Goal: Task Accomplishment & Management: Use online tool/utility

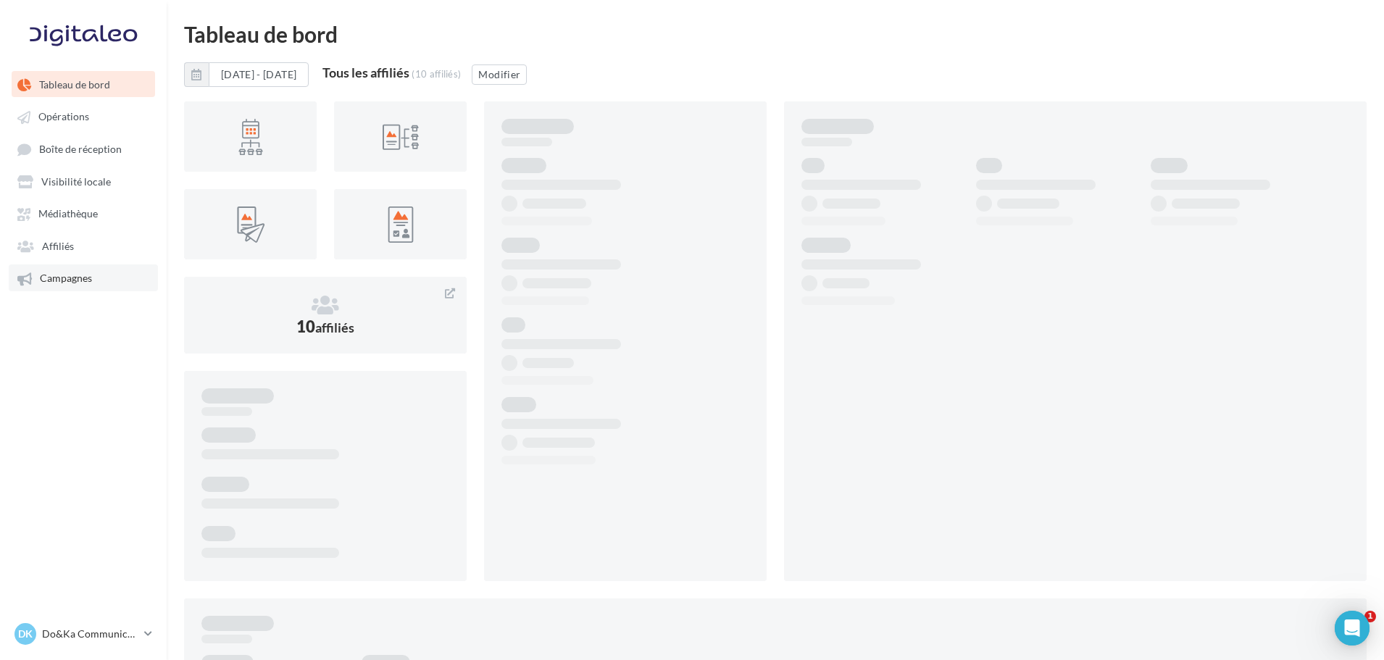
click at [60, 267] on link "Campagnes" at bounding box center [83, 278] width 149 height 26
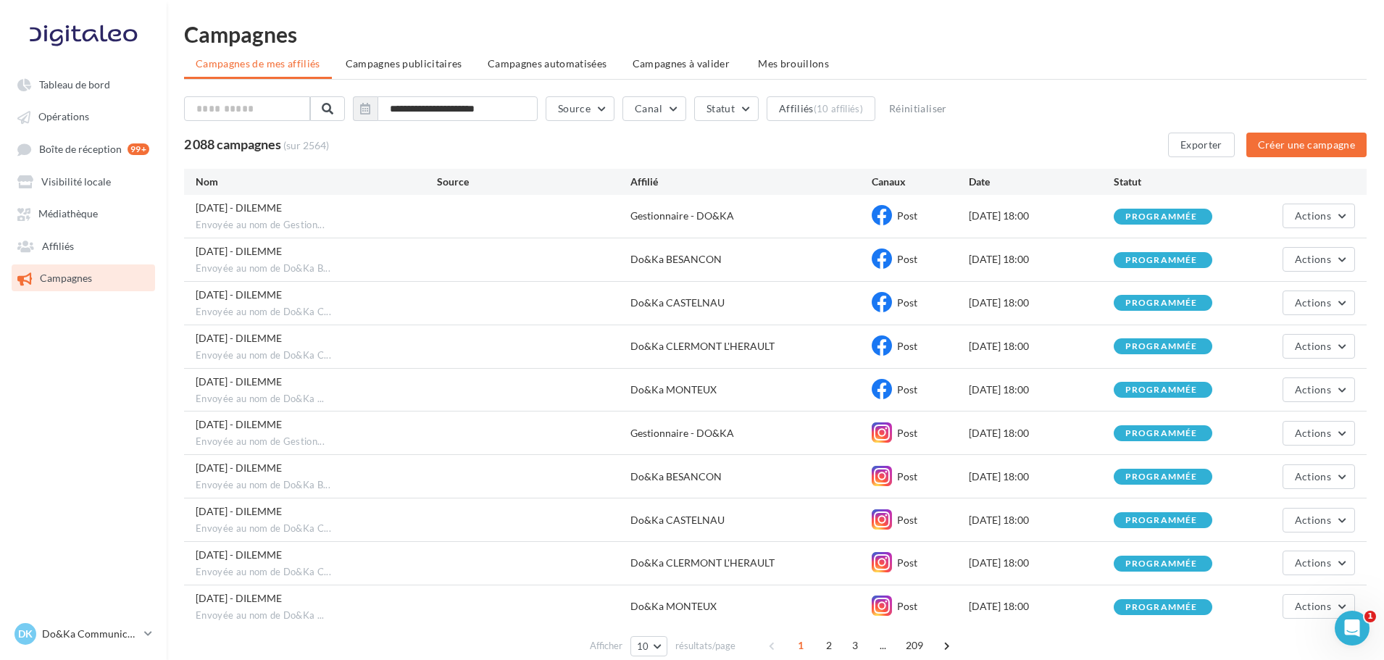
click at [1052, 46] on div "**********" at bounding box center [776, 348] width 1218 height 651
click at [1266, 144] on button "Créer une campagne" at bounding box center [1307, 145] width 120 height 25
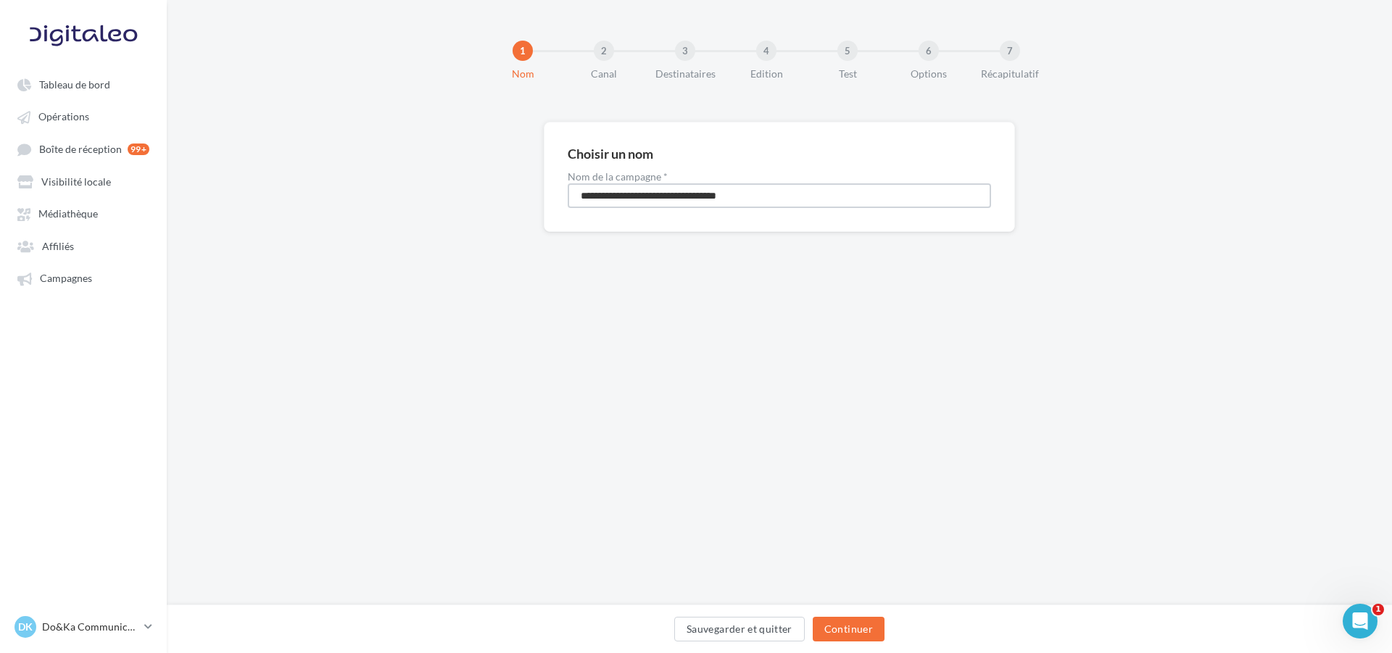
click at [660, 201] on input "**********" at bounding box center [778, 195] width 423 height 25
click at [637, 200] on input "**********" at bounding box center [778, 195] width 423 height 25
type input "**********"
click at [847, 195] on input "**********" at bounding box center [778, 195] width 423 height 25
click at [846, 625] on button "Continuer" at bounding box center [848, 629] width 72 height 25
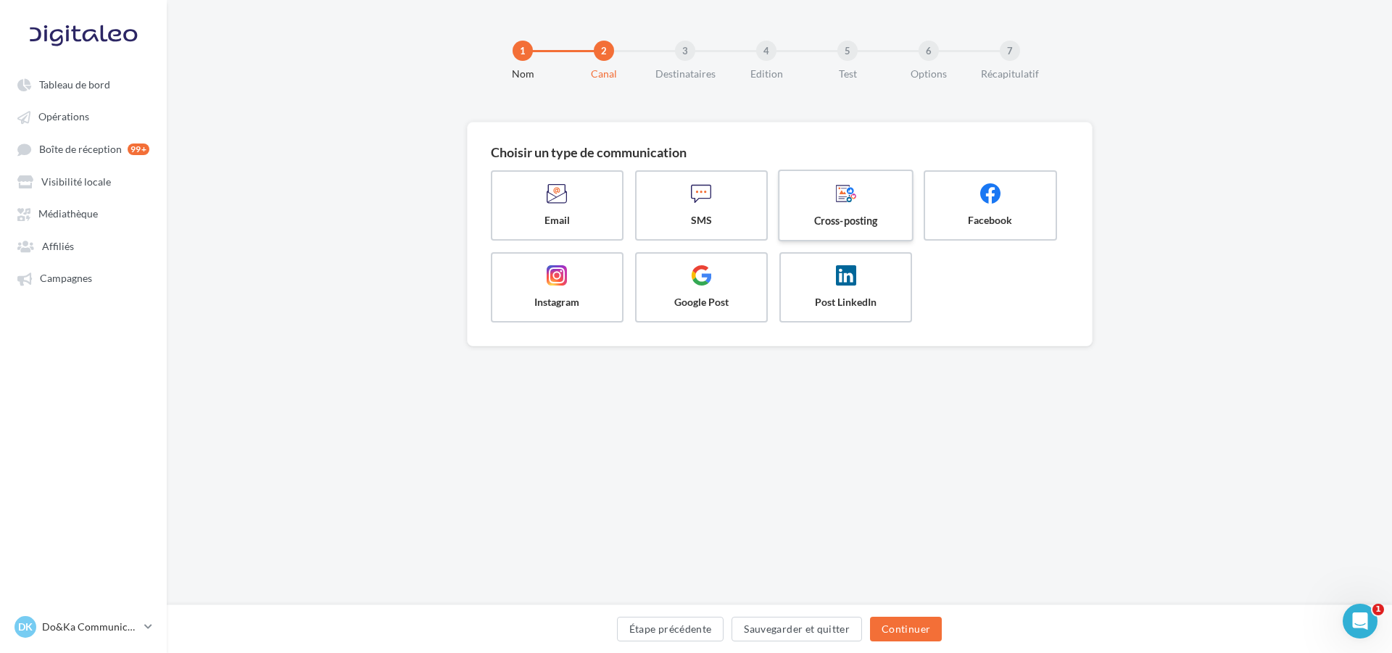
click at [805, 229] on label "Cross-posting" at bounding box center [846, 206] width 136 height 72
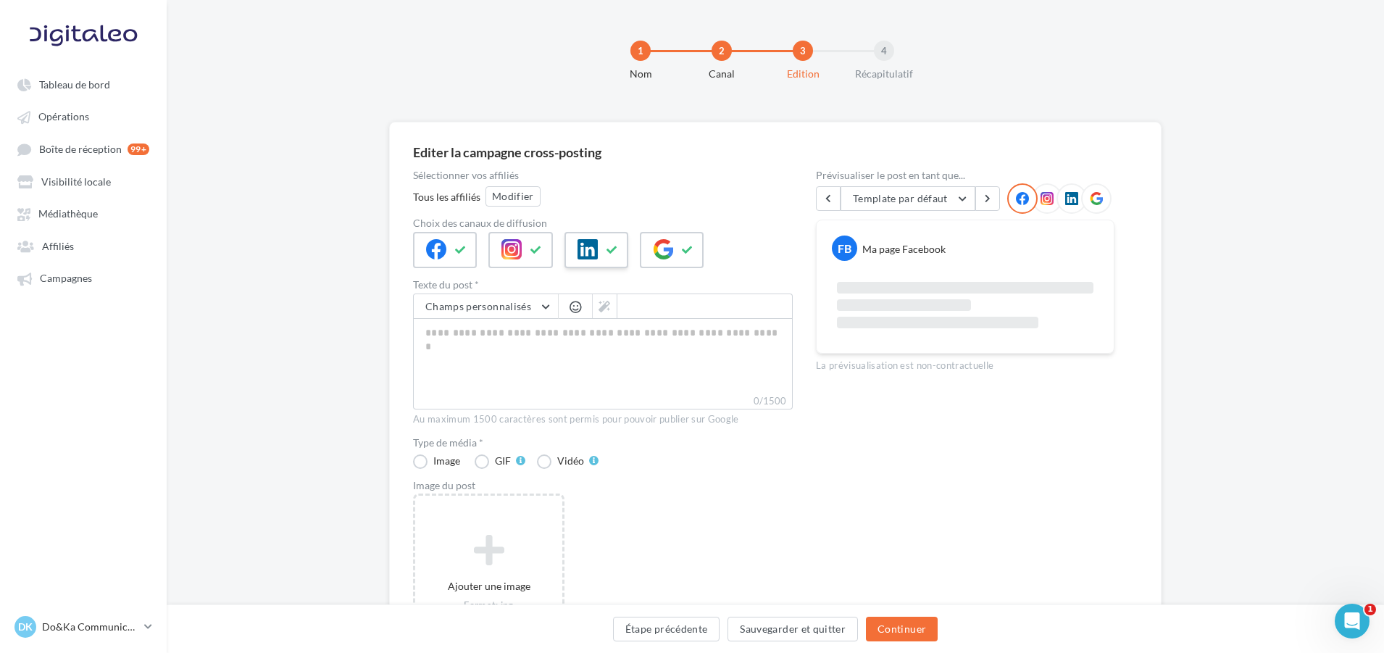
click at [588, 244] on icon at bounding box center [588, 249] width 20 height 20
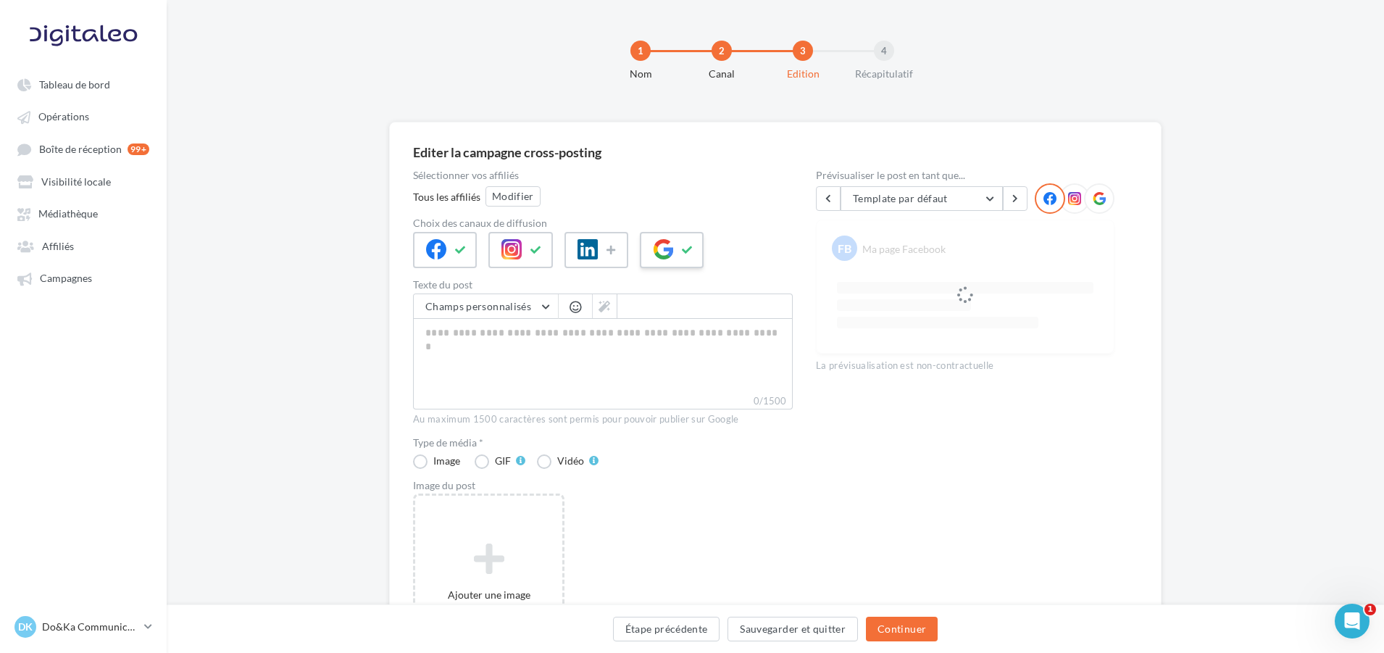
click at [653, 244] on icon at bounding box center [663, 249] width 20 height 20
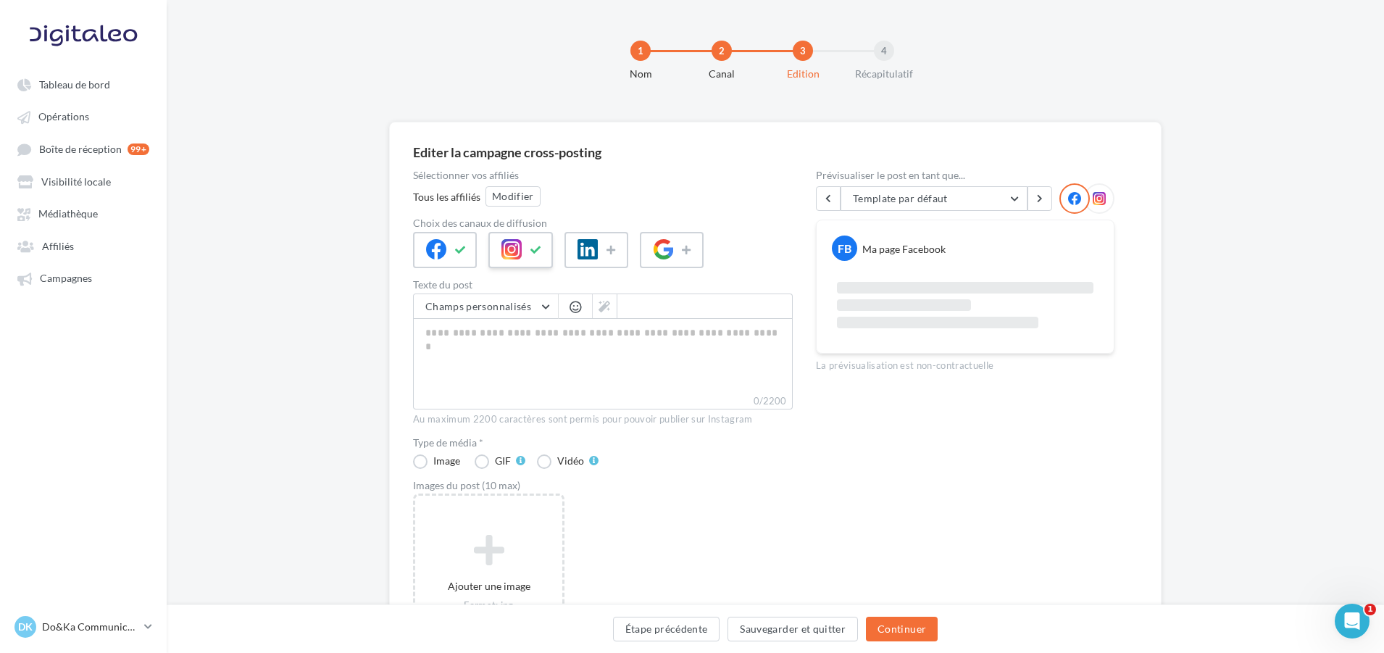
click at [502, 250] on icon at bounding box center [512, 249] width 20 height 20
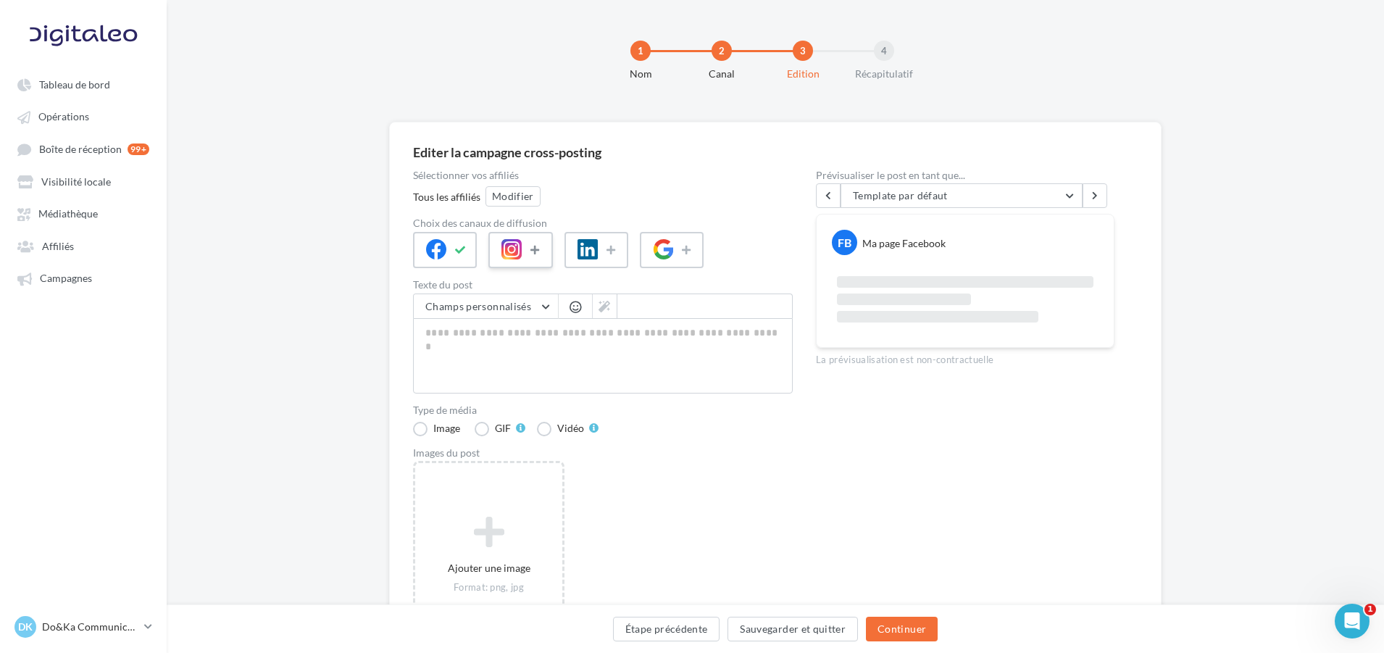
click at [531, 249] on icon at bounding box center [537, 250] width 12 height 10
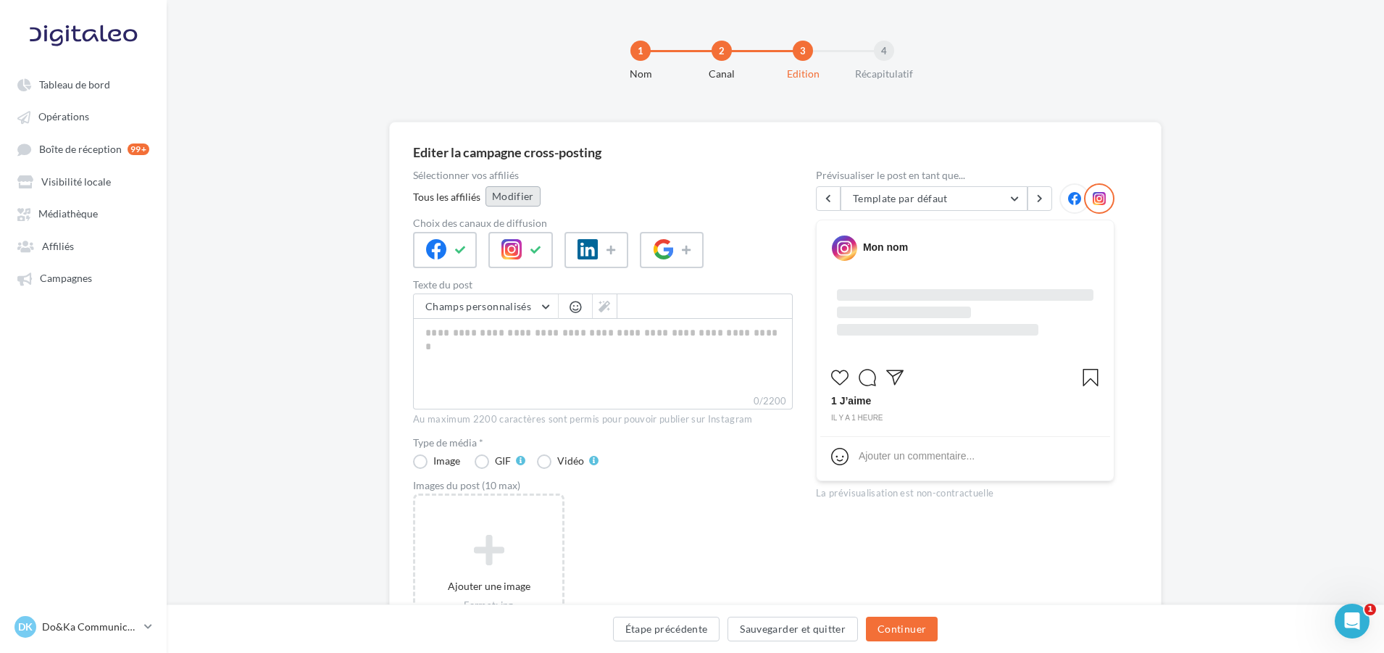
click at [503, 191] on button "Modifier" at bounding box center [513, 196] width 55 height 20
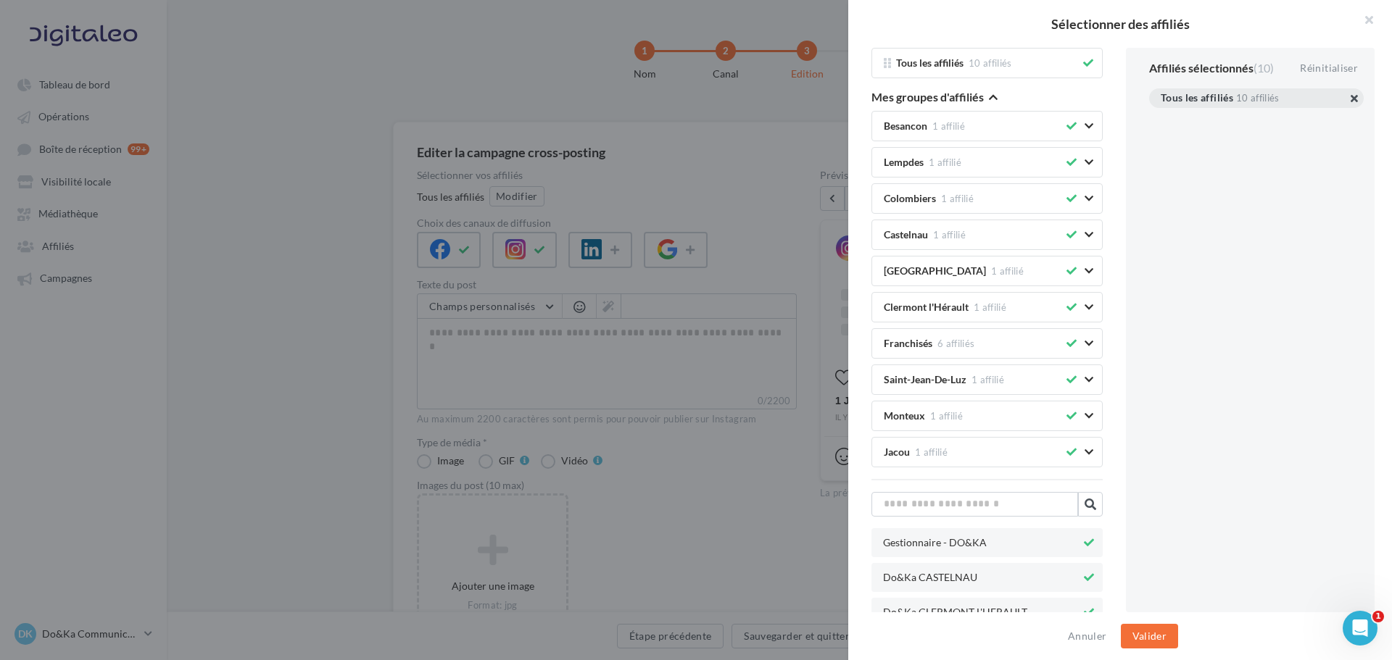
click at [1160, 116] on button "button" at bounding box center [1160, 116] width 0 height 0
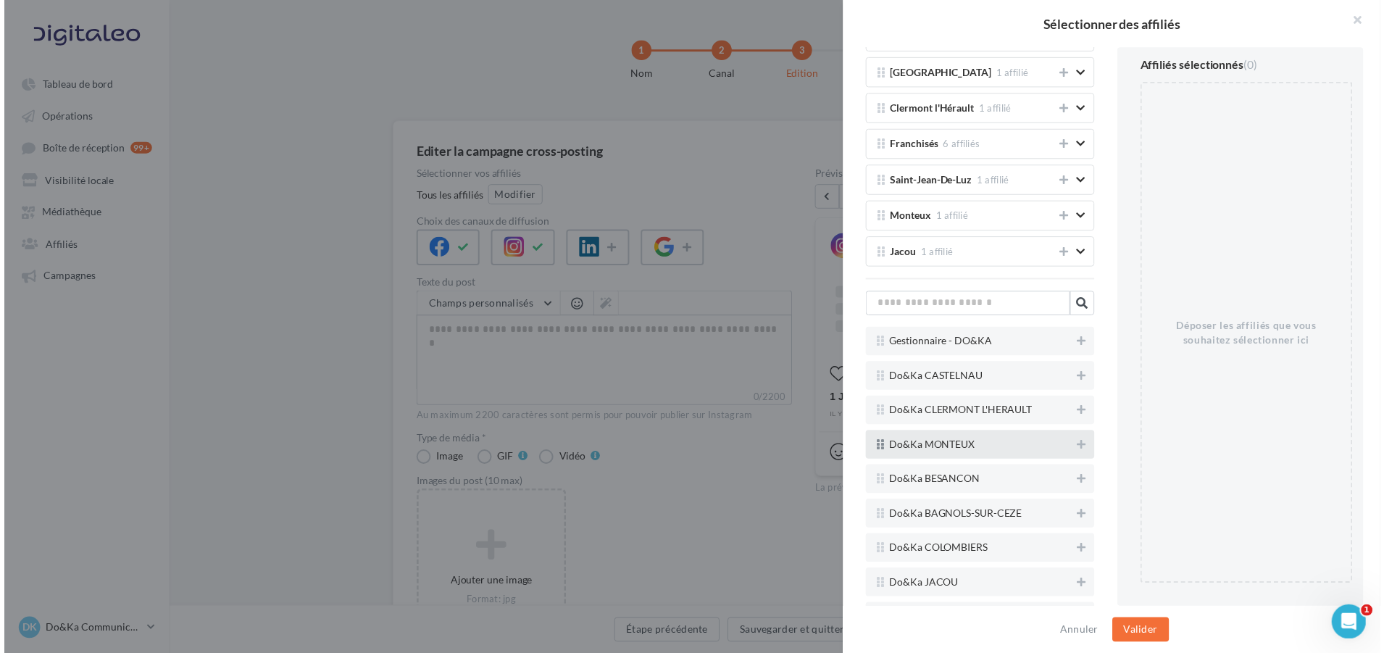
scroll to position [258, 0]
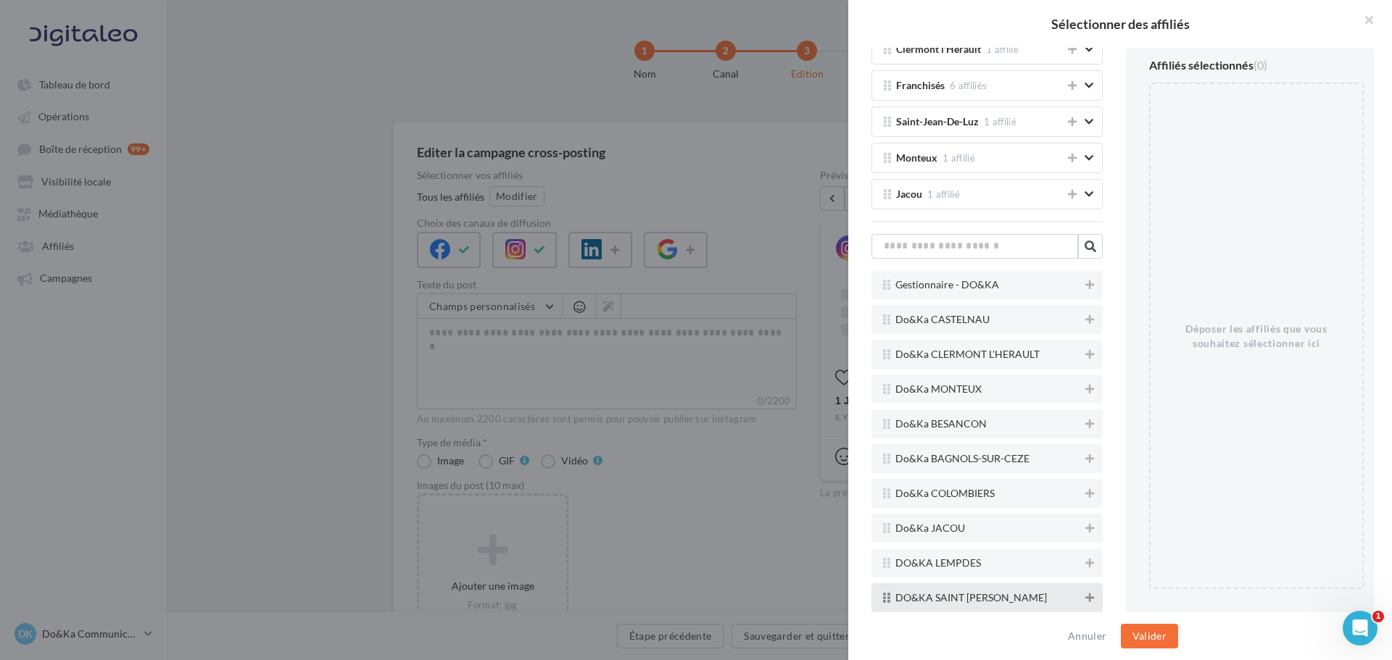
click at [1085, 599] on icon at bounding box center [1089, 598] width 9 height 10
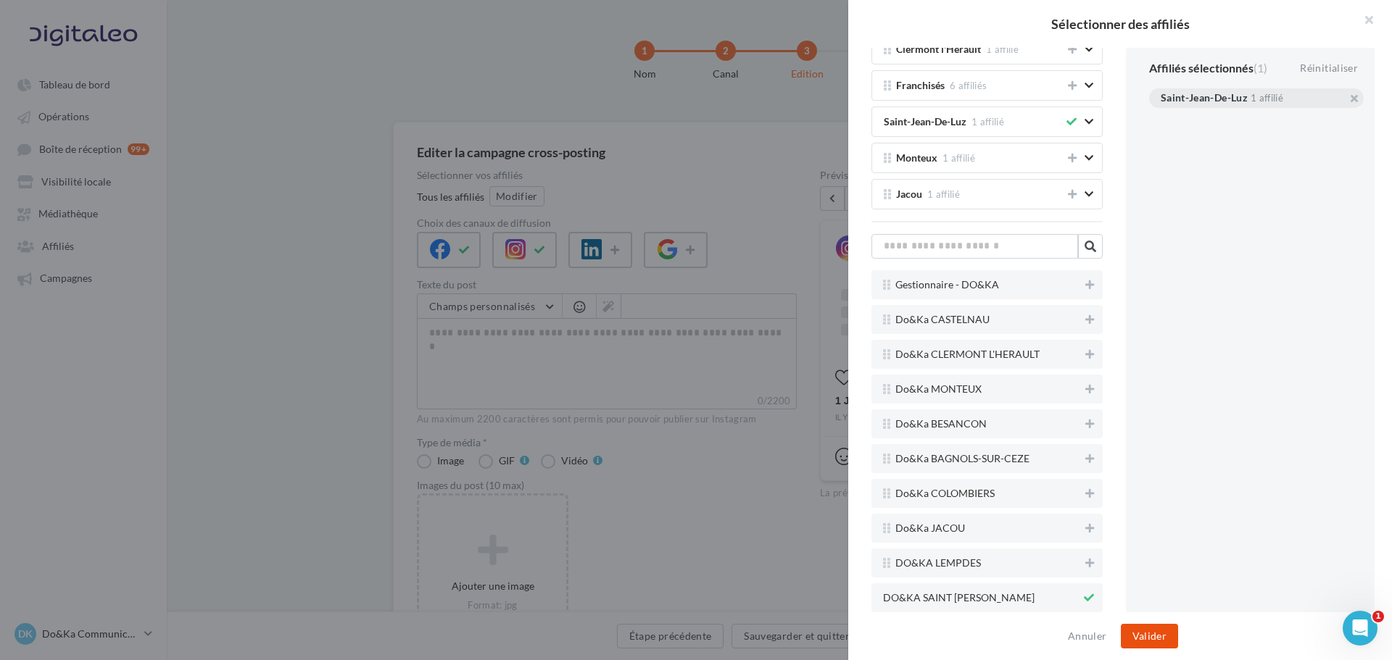
click at [1152, 629] on button "Valider" at bounding box center [1148, 636] width 57 height 25
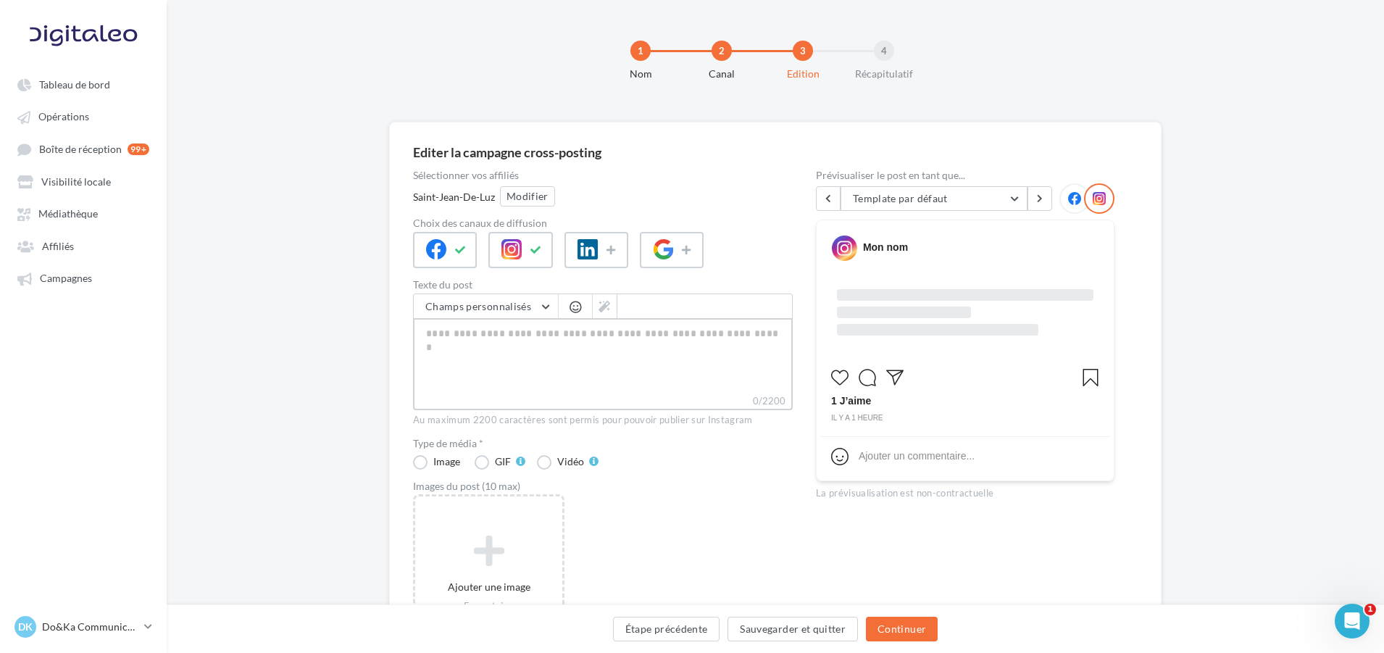
click at [564, 378] on textarea "0/2200" at bounding box center [603, 355] width 380 height 75
paste textarea "**********"
type textarea "**********"
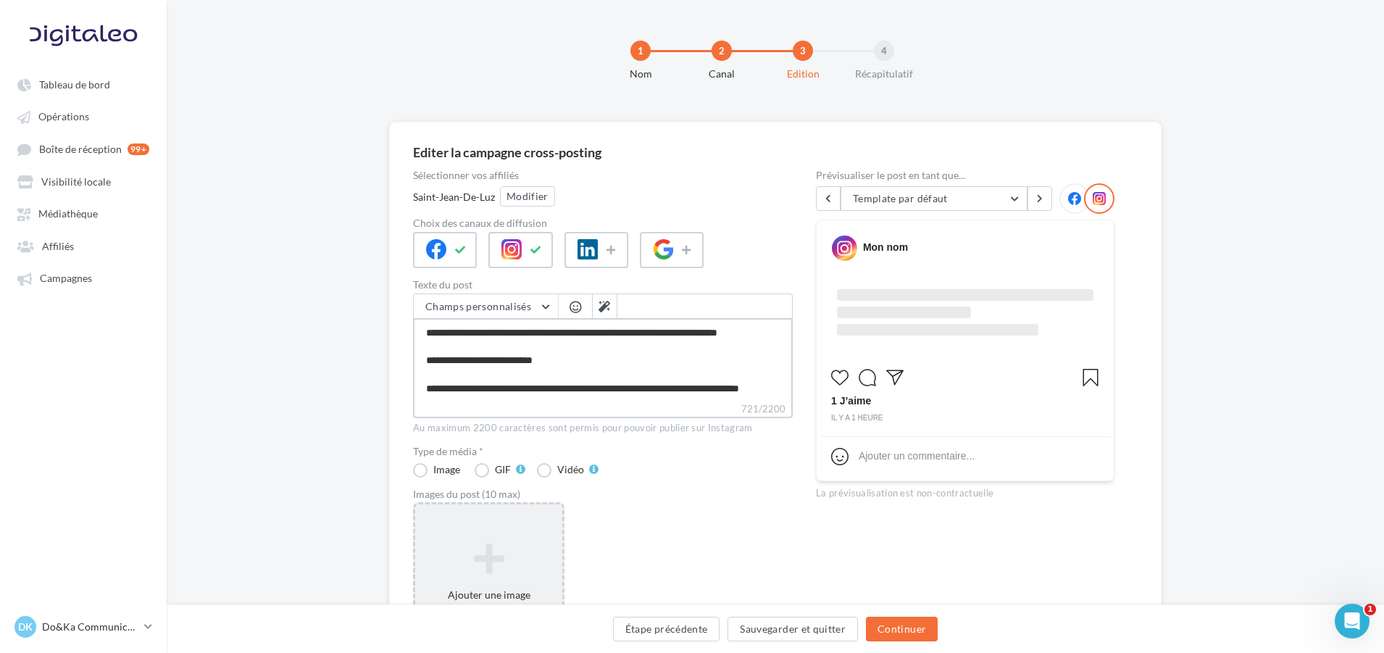
type textarea "**********"
click at [509, 549] on icon at bounding box center [489, 558] width 136 height 35
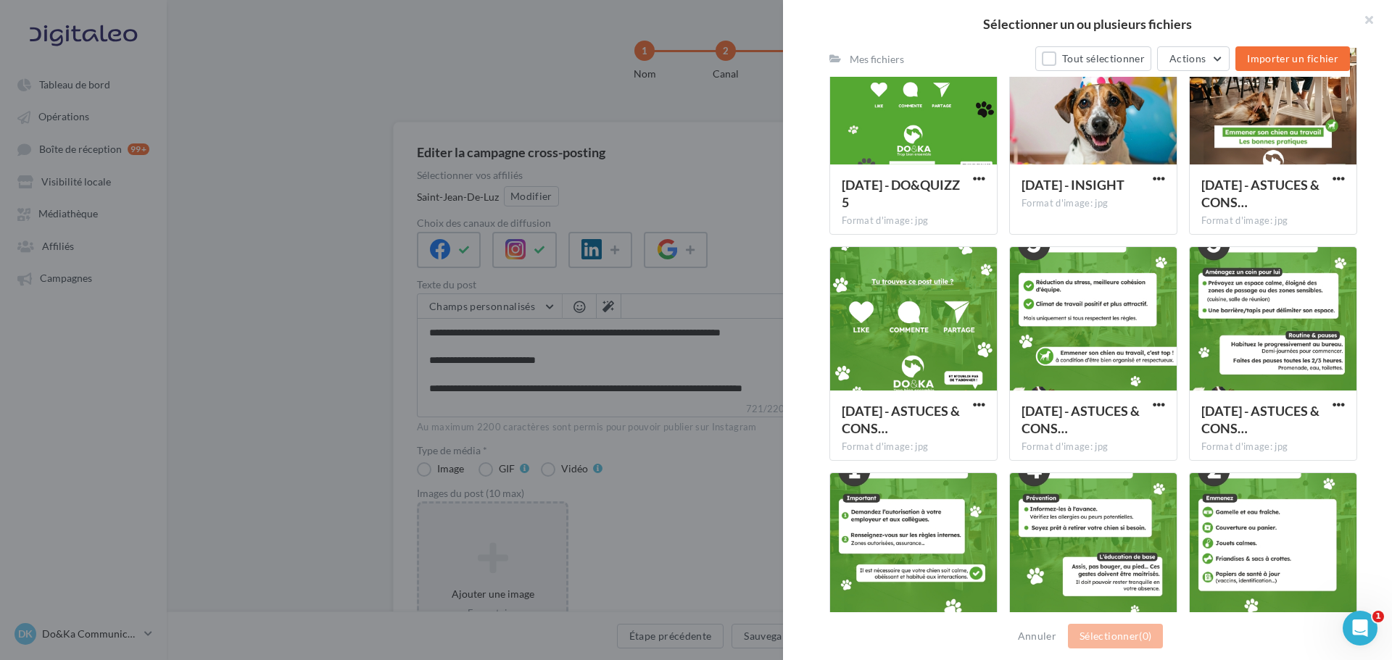
scroll to position [991, 0]
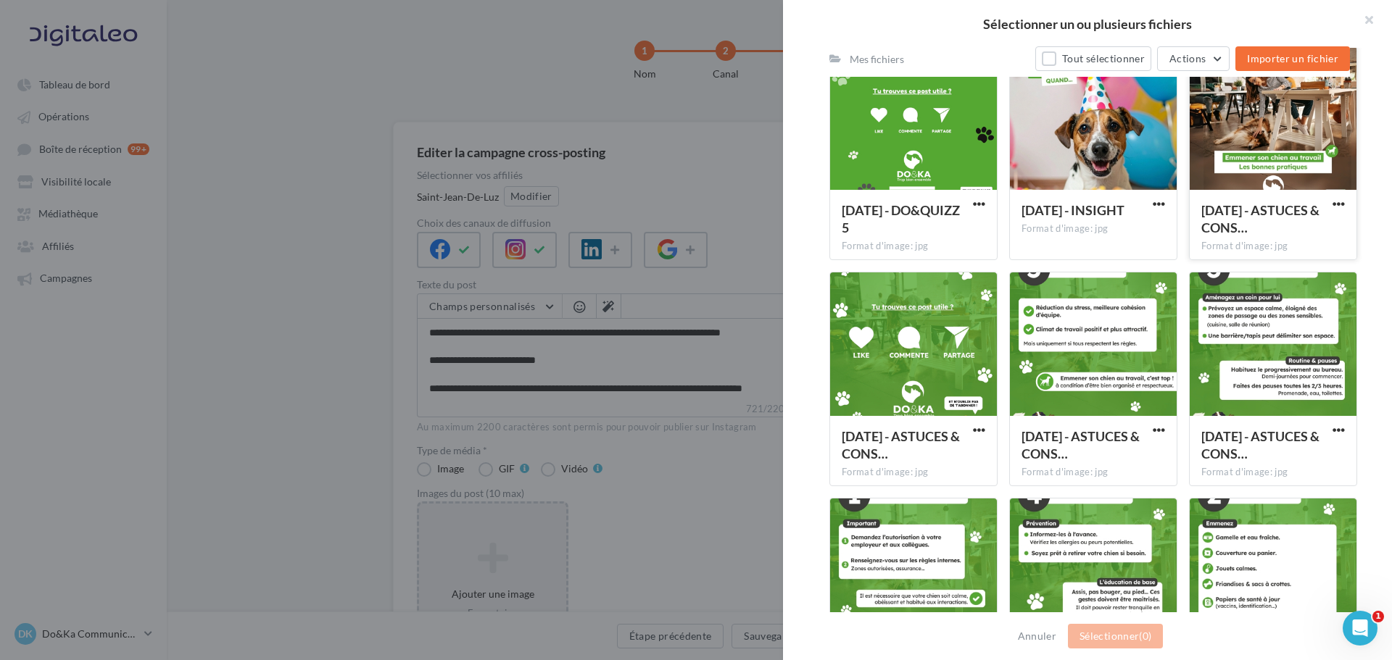
click at [1262, 130] on div at bounding box center [1272, 118] width 167 height 145
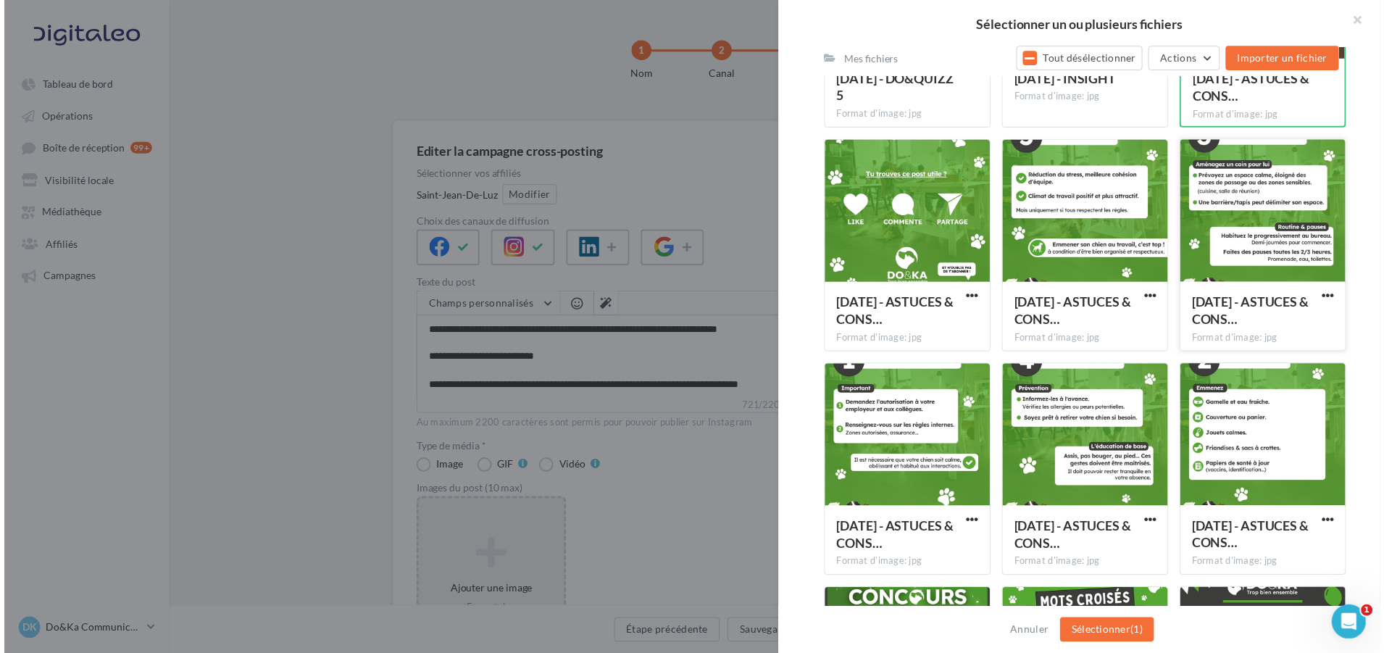
scroll to position [1136, 0]
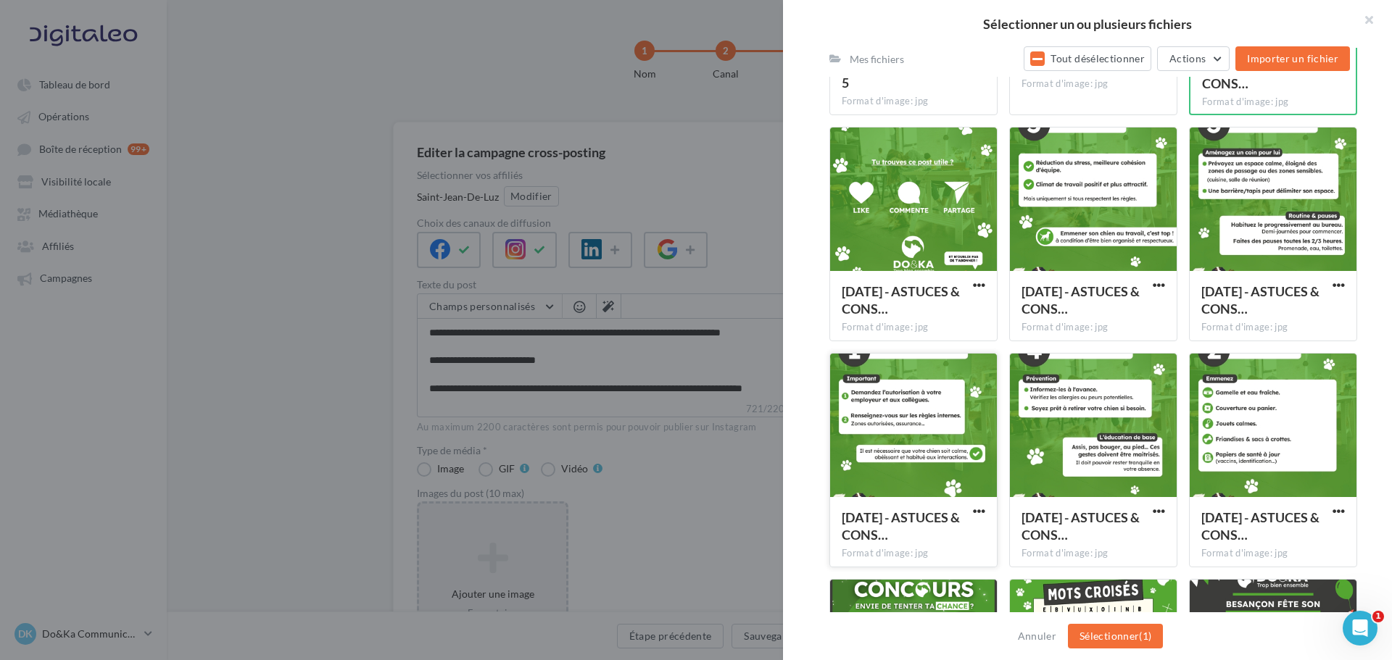
click at [881, 447] on div at bounding box center [913, 426] width 167 height 145
click at [1260, 435] on div at bounding box center [1272, 426] width 167 height 145
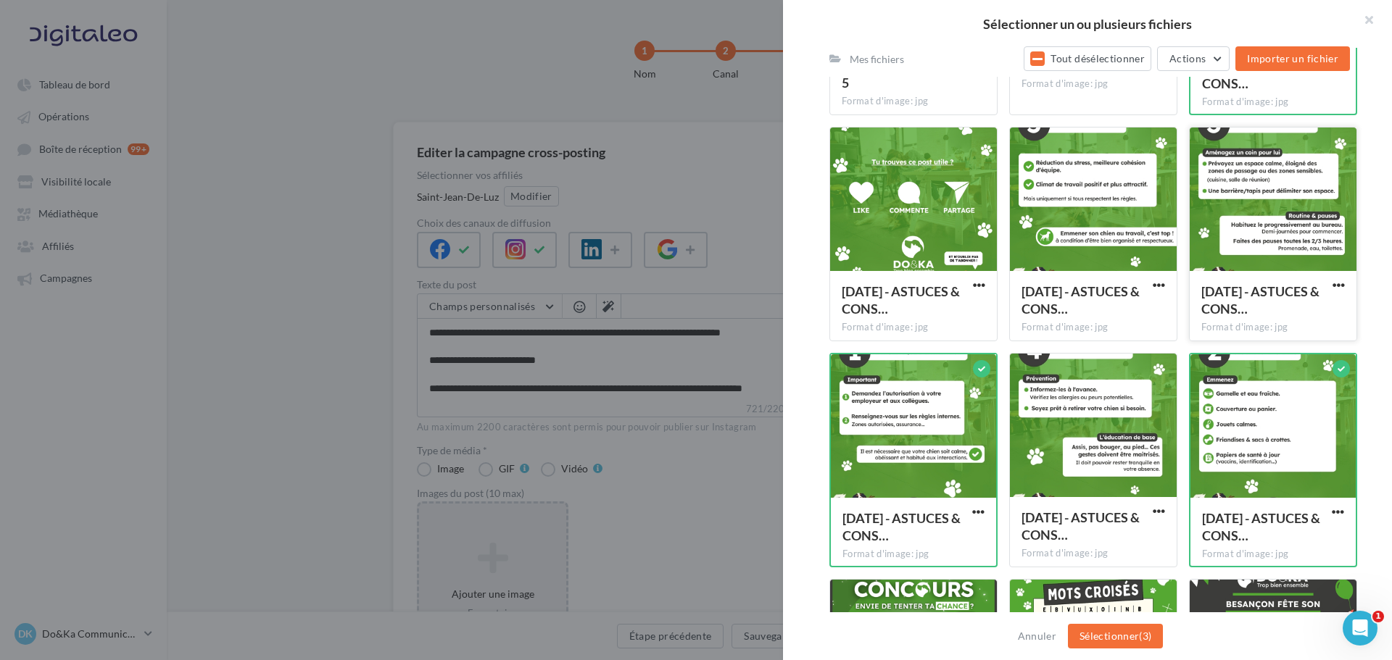
click at [1231, 223] on div at bounding box center [1272, 200] width 167 height 145
click at [1062, 455] on div at bounding box center [1093, 426] width 167 height 145
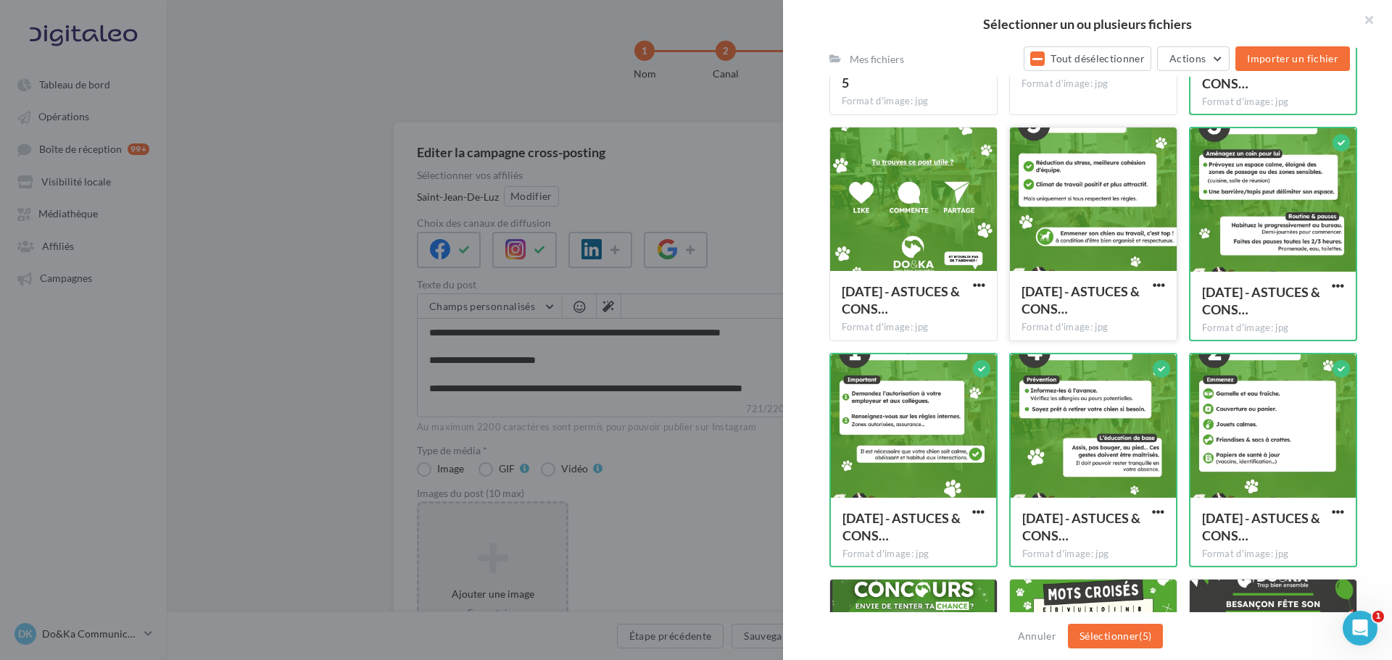
click at [1100, 242] on div at bounding box center [1093, 200] width 167 height 145
click at [906, 221] on div at bounding box center [913, 200] width 167 height 145
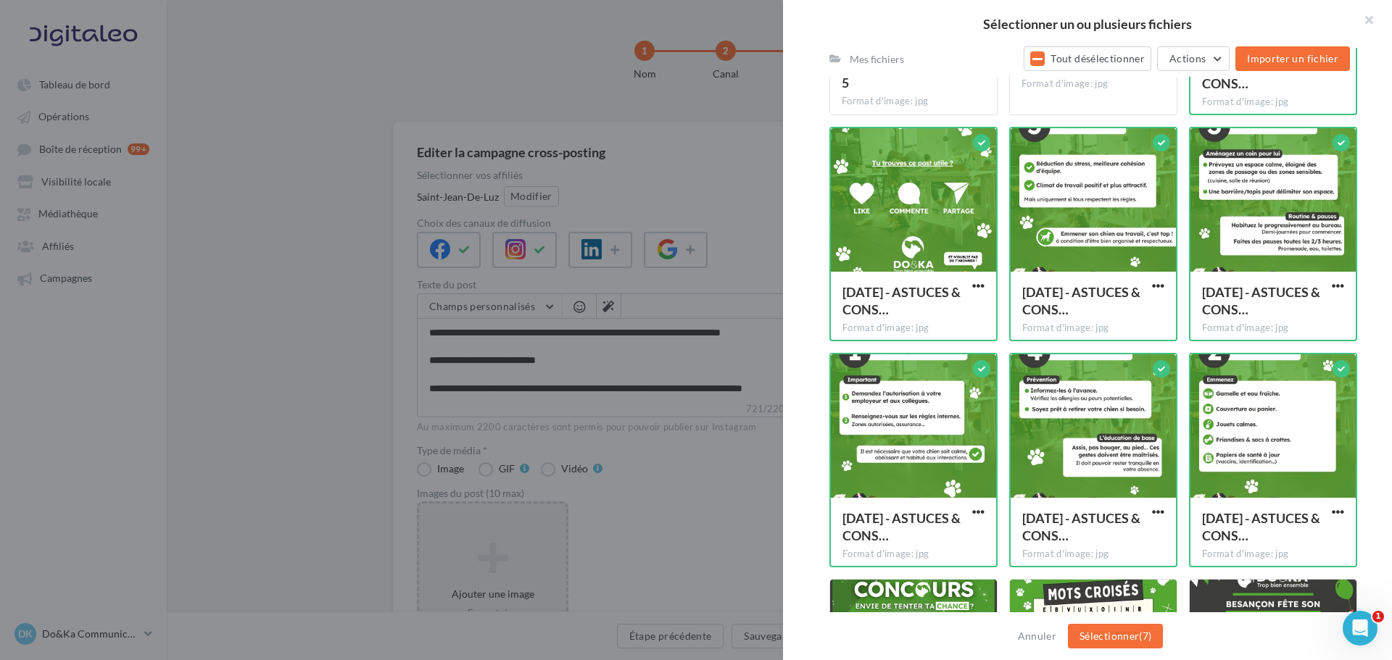
click at [1104, 623] on div "Annuler Sélectionner (7)" at bounding box center [1087, 636] width 609 height 48
click at [1106, 643] on button "Sélectionner (7)" at bounding box center [1115, 636] width 95 height 25
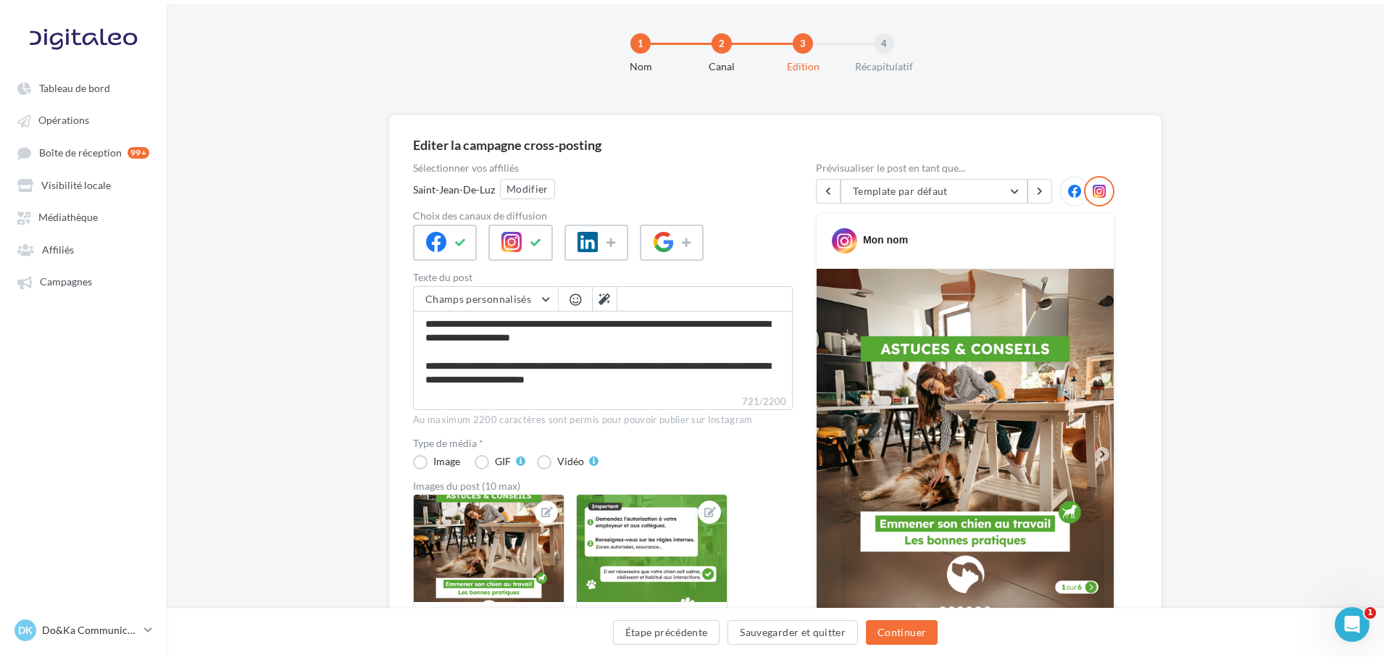
scroll to position [0, 0]
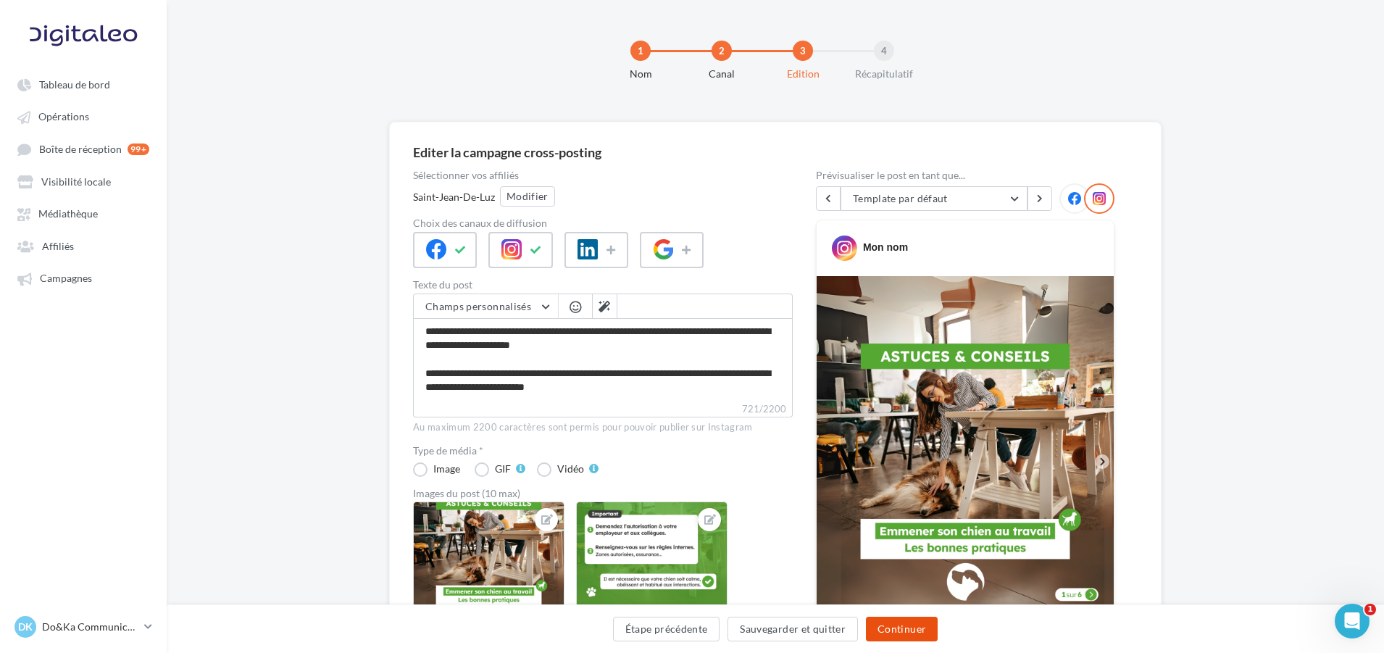
click at [915, 629] on button "Continuer" at bounding box center [902, 629] width 72 height 25
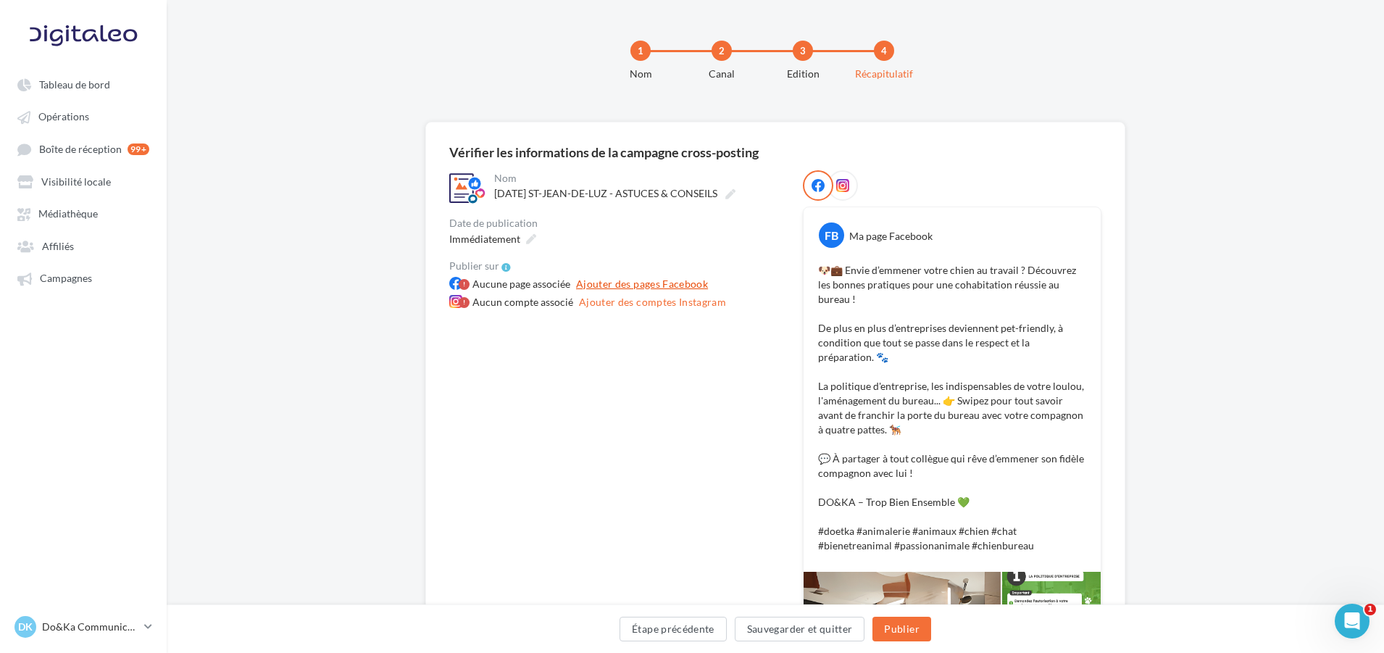
click at [619, 284] on link "Ajouter des pages Facebook" at bounding box center [642, 283] width 144 height 17
click at [110, 131] on ul "Tableau de bord Opérations Boîte de réception 99+ Visibilité locale Affiliés" at bounding box center [83, 181] width 165 height 232
click at [111, 117] on link "Opérations" at bounding box center [83, 116] width 149 height 26
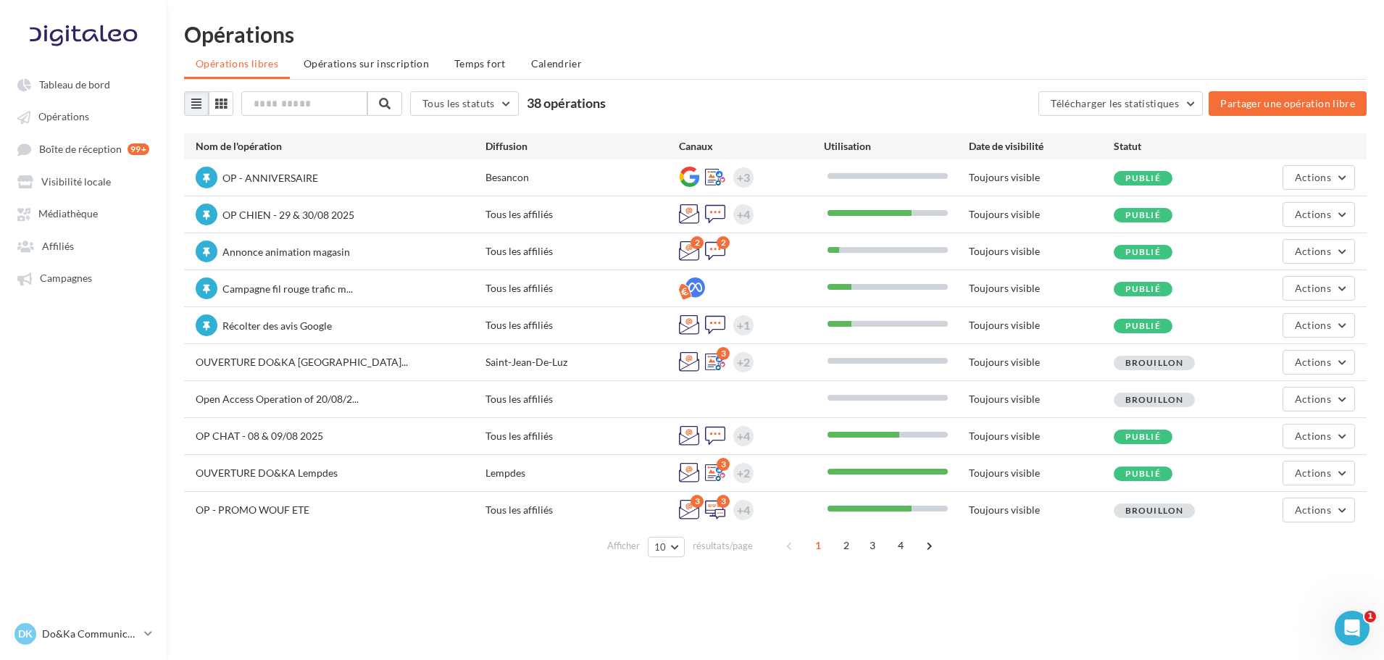
click at [1196, 42] on div "Opérations Opérations libres Opérations sur inscription Temps fort Calendrier T…" at bounding box center [776, 296] width 1218 height 546
click at [1227, 24] on div "Opérations" at bounding box center [775, 34] width 1183 height 22
click at [906, 39] on div "Opérations" at bounding box center [775, 34] width 1183 height 22
click at [766, 109] on div "Tous les statuts Tous les statuts Publié Brouillon 38 opérations Télécharger le…" at bounding box center [775, 103] width 1183 height 25
